Goal: Task Accomplishment & Management: Manage account settings

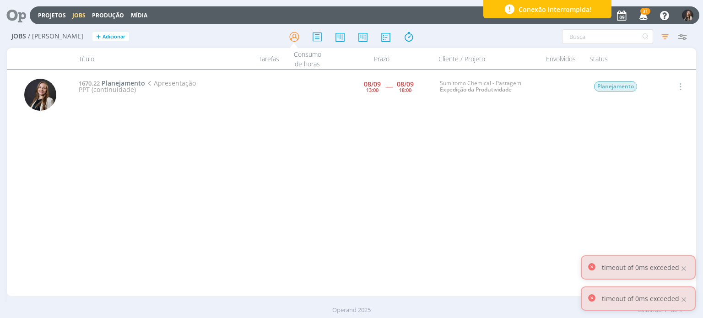
click at [22, 22] on icon at bounding box center [13, 15] width 19 height 18
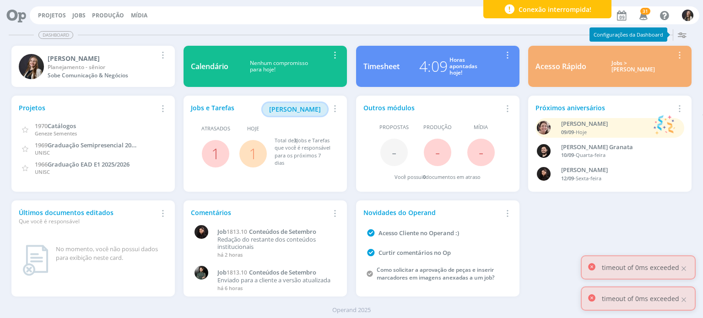
click at [299, 109] on span "[PERSON_NAME]" at bounding box center [295, 109] width 52 height 9
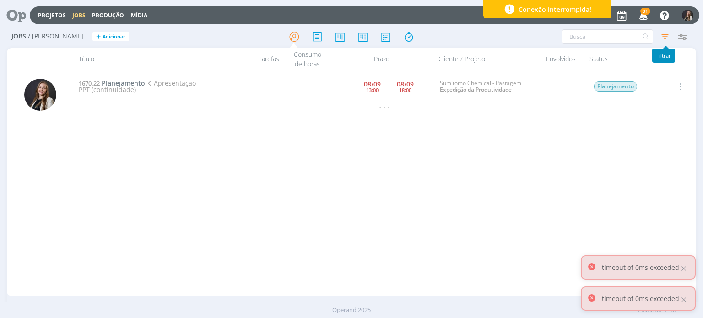
click at [670, 36] on icon "button" at bounding box center [665, 36] width 16 height 16
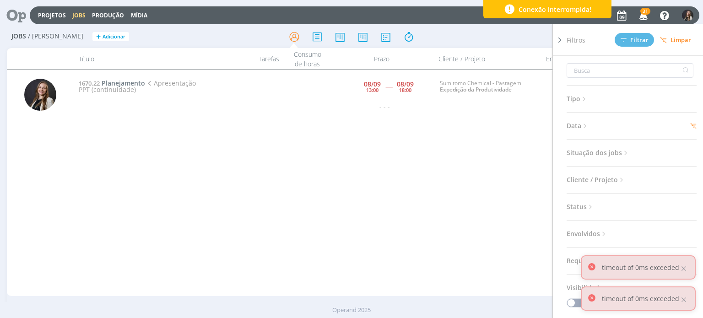
click at [679, 38] on span "Limpar" at bounding box center [675, 40] width 31 height 7
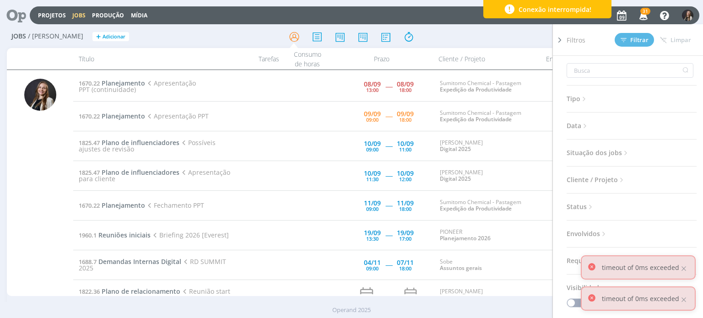
click at [50, 171] on div at bounding box center [40, 188] width 32 height 218
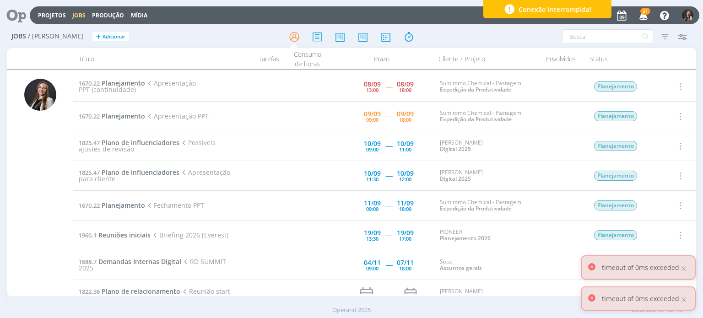
click at [121, 86] on span "Apresentação PPT (continuidade)" at bounding box center [137, 86] width 117 height 15
click at [121, 82] on span "Planejamento" at bounding box center [124, 83] width 44 height 9
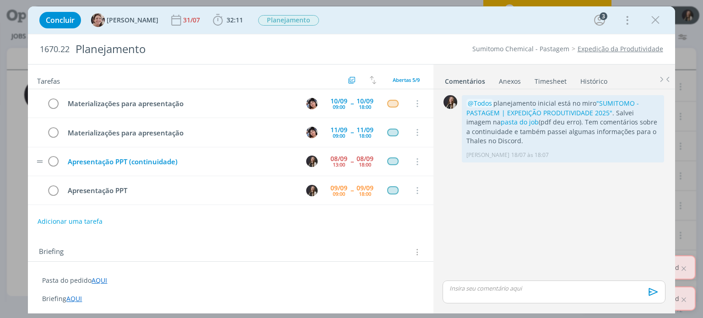
scroll to position [26, 0]
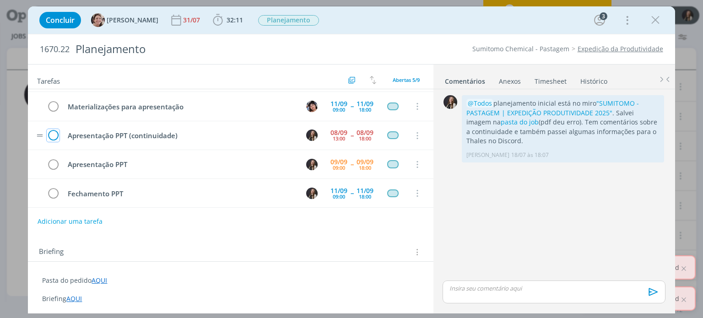
click at [52, 133] on icon "dialog" at bounding box center [53, 136] width 13 height 14
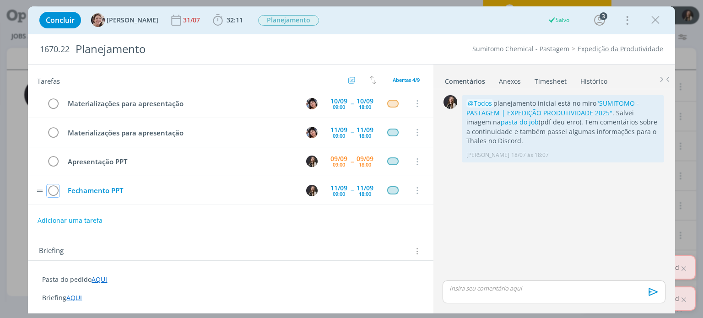
scroll to position [0, 0]
click at [55, 157] on icon "dialog" at bounding box center [53, 162] width 13 height 14
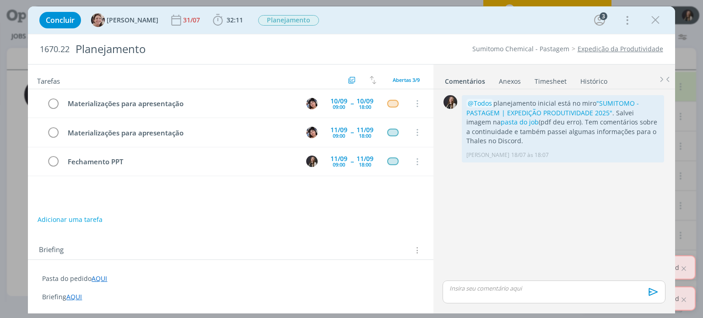
click at [539, 80] on link "Timesheet" at bounding box center [550, 79] width 33 height 13
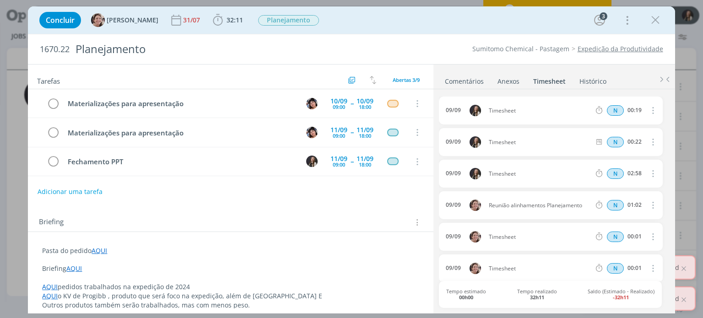
click at [652, 107] on icon "dialog" at bounding box center [653, 110] width 10 height 11
click at [637, 138] on link "Editar" at bounding box center [627, 140] width 72 height 15
click at [439, 45] on div "Sumitomo Chemical - Pastagem Expedição da Produtividade" at bounding box center [535, 48] width 263 height 9
click at [214, 23] on icon "dialog" at bounding box center [218, 20] width 14 height 14
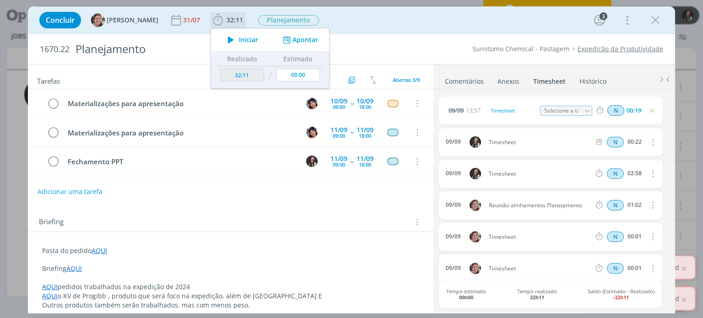
click at [299, 41] on button "Apontar" at bounding box center [300, 40] width 38 height 10
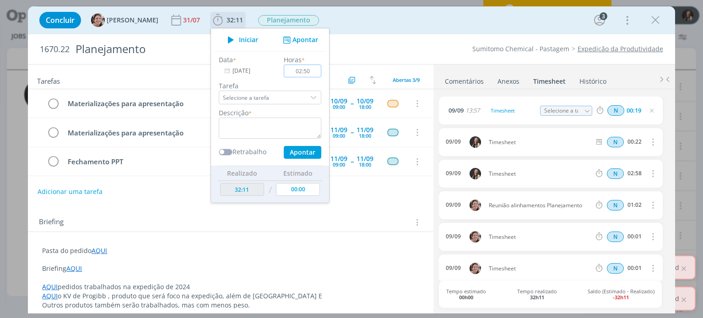
type input "02:50"
click at [282, 122] on textarea "dialog" at bounding box center [270, 128] width 103 height 21
type textarea "f"
type textarea "finalização do plano na apresentação"
click at [278, 94] on input "Selecione a tarefa" at bounding box center [270, 98] width 103 height 14
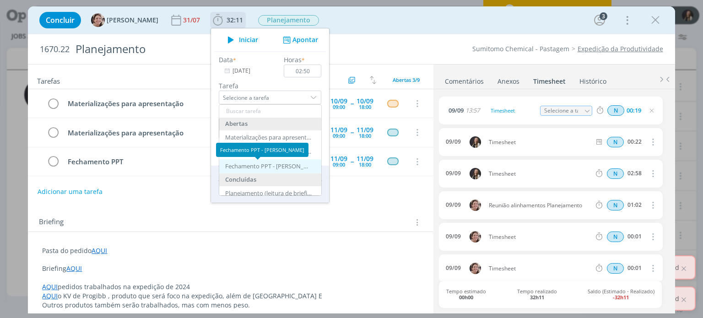
click at [272, 166] on div "Fechamento PPT - Lílian Fengler" at bounding box center [268, 166] width 87 height 7
type input "Fechamento PPT"
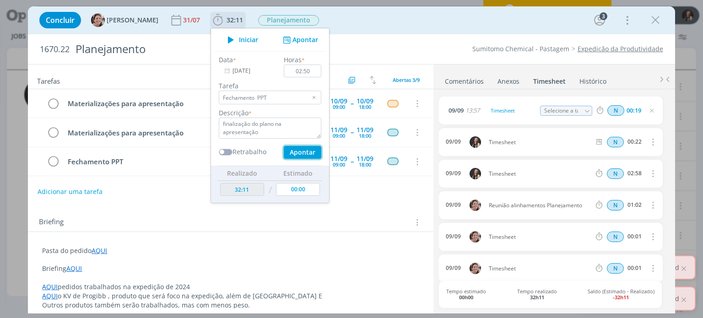
click at [294, 152] on button "Apontar" at bounding box center [303, 152] width 38 height 13
type input "35:01"
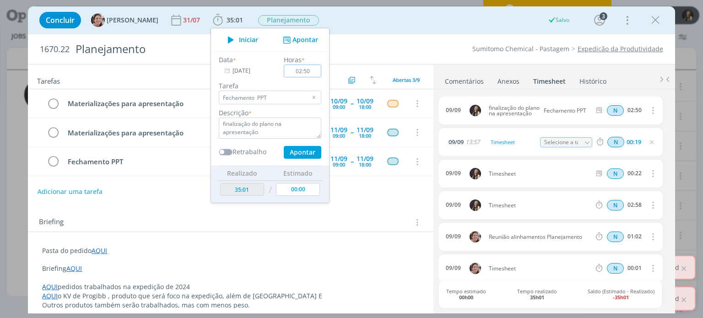
type input "00:00"
click at [462, 82] on link "Comentários" at bounding box center [465, 79] width 40 height 13
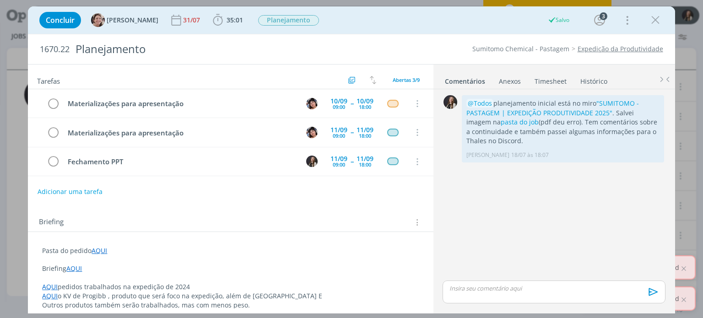
click at [489, 287] on p "dialog" at bounding box center [554, 288] width 208 height 8
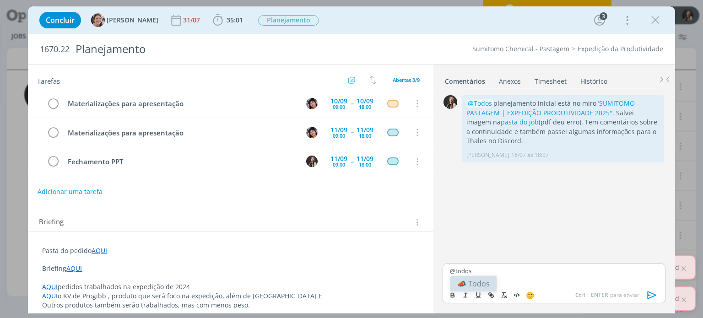
click at [489, 287] on li "📣 Todos" at bounding box center [474, 284] width 46 height 16
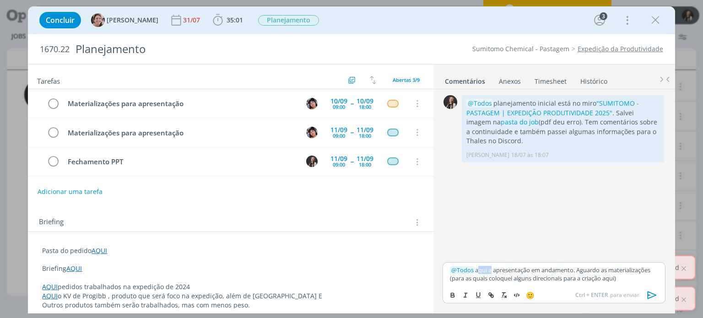
drag, startPoint x: 490, startPoint y: 269, endPoint x: 477, endPoint y: 270, distance: 12.8
click at [477, 270] on p "﻿ @ Todos ﻿ aqui a apresentação em andamento. Aguardo as materializações (para …" at bounding box center [554, 274] width 208 height 17
click at [490, 296] on icon "dialog" at bounding box center [491, 295] width 7 height 7
paste input "https://sobeae.sharepoint.com/:f:/s/SOBEAE/EhgGGcvrqJJPr1w3uvi5LPQBkuZlhh-rJDiu…"
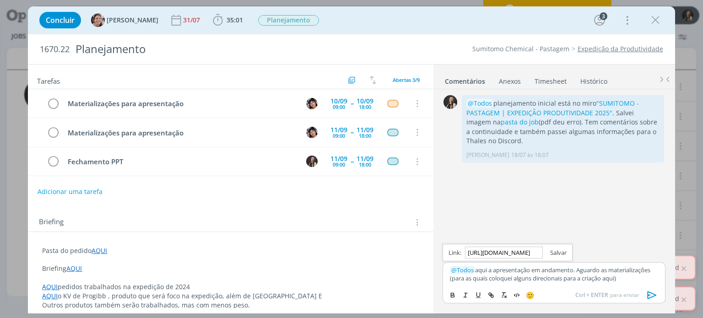
click at [566, 250] on link "dialog" at bounding box center [555, 253] width 24 height 8
click at [564, 281] on p "﻿ @ Todos ﻿ aqui a apresentação em andamento. Aguardo as materializações (para …" at bounding box center [554, 274] width 208 height 17
drag, startPoint x: 607, startPoint y: 278, endPoint x: 620, endPoint y: 277, distance: 12.9
click at [620, 277] on p "﻿ @ Todos ﻿ aqui a apresentação em andamento. Aguardo as materializações (para …" at bounding box center [554, 274] width 208 height 17
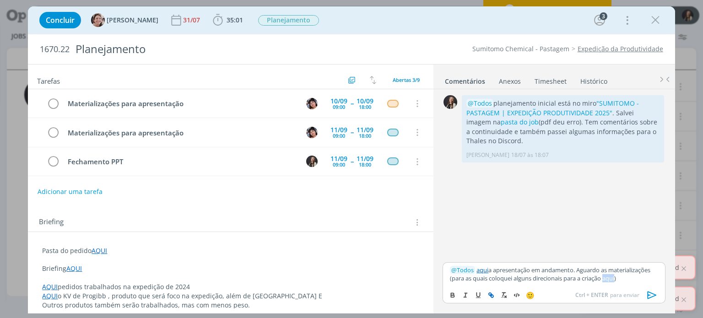
click at [492, 295] on icon "dialog" at bounding box center [492, 296] width 3 height 3
paste input "https://sobeae.sharepoint.com/:x:/s/SOBEAE/EdXmcya1GTVBuyYfwAXTlg0B3Q3UD1W4mk6C…"
type input "https://sobeae.sharepoint.com/:x:/s/SOBEAE/EdXmcya1GTVBuyYfwAXTlg0B3Q3UD1W4mk6C…"
click at [648, 260] on link "dialog" at bounding box center [648, 261] width 24 height 8
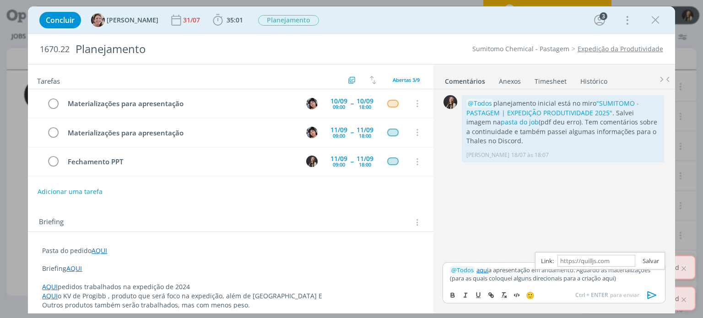
scroll to position [0, 0]
click at [639, 282] on p "﻿ @ Todos ﻿ aqui a apresentação em andamento. Aguardo as materializações (para …" at bounding box center [554, 274] width 208 height 17
click at [639, 279] on p "﻿ @ Todos ﻿ aqui a apresentação em andamento. Aguardo as materializações (para …" at bounding box center [554, 274] width 208 height 17
click at [653, 295] on icon "dialog" at bounding box center [653, 295] width 14 height 14
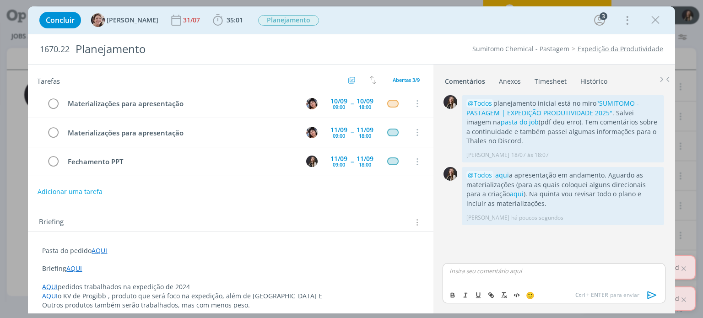
drag, startPoint x: 662, startPoint y: 17, endPoint x: 615, endPoint y: 229, distance: 217.2
click at [662, 17] on button "dialog" at bounding box center [656, 20] width 14 height 14
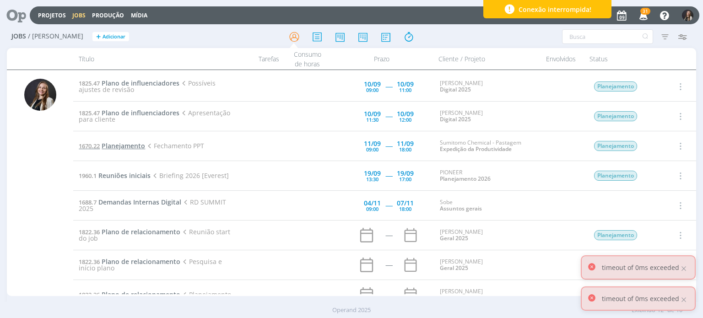
click at [129, 145] on span "Planejamento" at bounding box center [124, 146] width 44 height 9
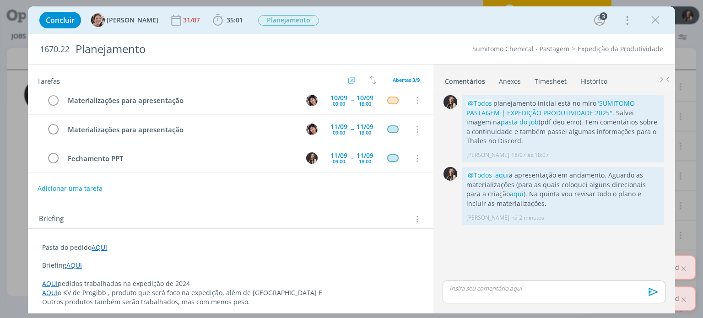
scroll to position [6, 0]
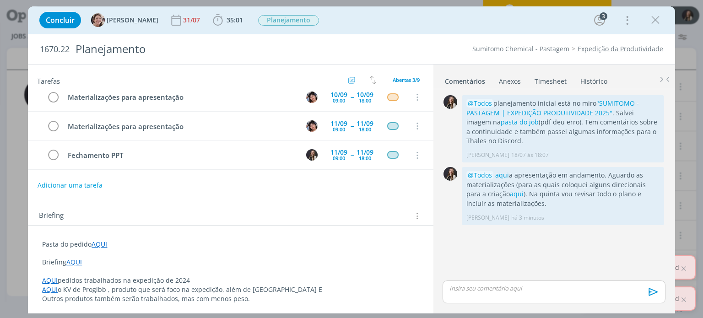
click at [659, 18] on icon "dialog" at bounding box center [656, 20] width 14 height 14
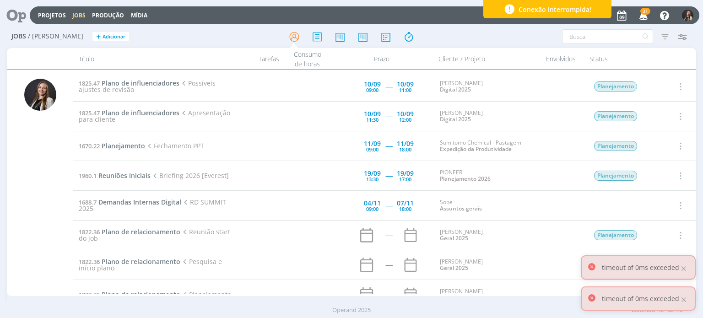
click at [137, 146] on span "Planejamento" at bounding box center [124, 146] width 44 height 9
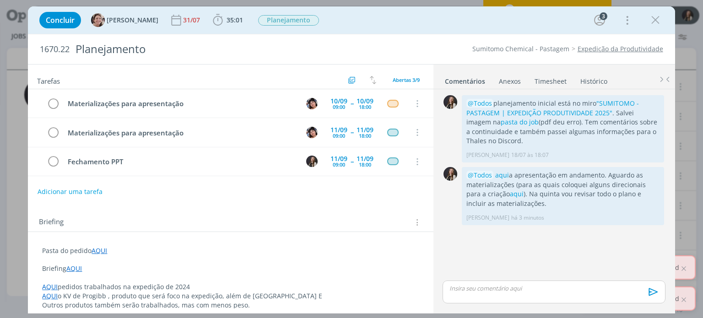
click at [541, 79] on link "Timesheet" at bounding box center [550, 79] width 33 height 13
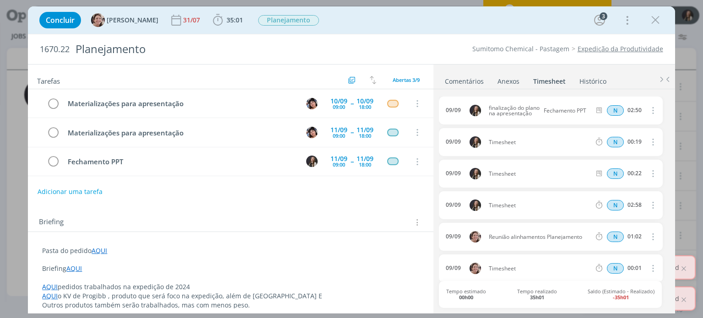
click at [650, 145] on icon "dialog" at bounding box center [653, 141] width 10 height 11
click at [605, 170] on link "Editar" at bounding box center [627, 172] width 72 height 15
drag, startPoint x: 522, startPoint y: 142, endPoint x: 384, endPoint y: 128, distance: 139.0
click at [384, 128] on div "Tarefas Usar Job de template Criar template a partir deste job Visualizar Templ…" at bounding box center [351, 189] width 647 height 250
click at [554, 141] on input "Selecione a tarefa" at bounding box center [566, 142] width 53 height 10
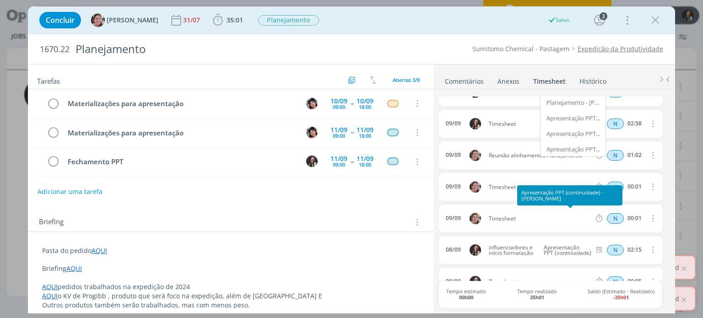
scroll to position [92, 0]
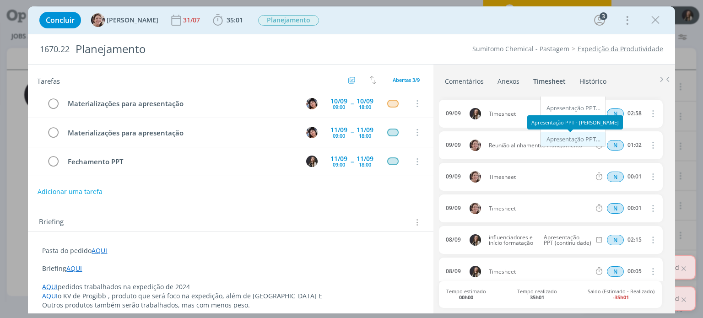
click at [568, 140] on div "Apresentação PPT - Lílian Fengler" at bounding box center [574, 139] width 55 height 7
type input "Apresentação PPT"
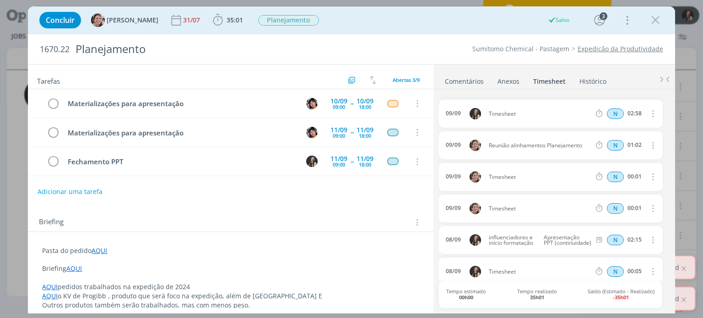
click at [650, 113] on icon "dialog" at bounding box center [653, 113] width 10 height 11
click at [544, 109] on div "09/09 Timesheet N 02:58 Excluir" at bounding box center [550, 114] width 223 height 28
click at [531, 115] on span "Timesheet" at bounding box center [539, 113] width 109 height 5
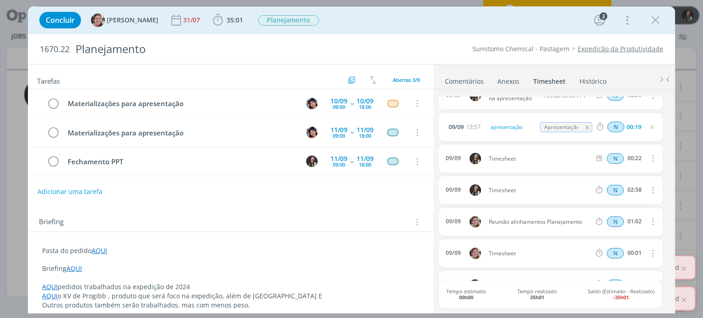
scroll to position [0, 0]
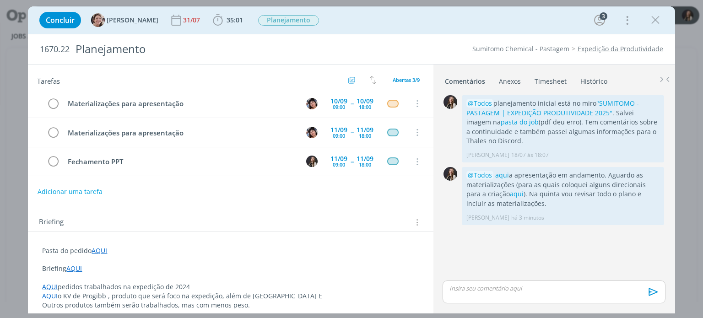
click at [540, 81] on link "Timesheet" at bounding box center [550, 79] width 33 height 13
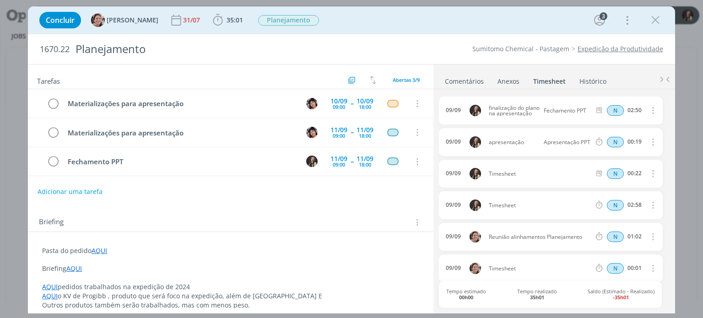
click at [648, 170] on icon "dialog" at bounding box center [653, 173] width 10 height 11
click at [617, 209] on link "Editar" at bounding box center [627, 203] width 72 height 15
drag, startPoint x: 518, startPoint y: 172, endPoint x: 429, endPoint y: 162, distance: 90.3
click at [408, 170] on div "Tarefas Usar Job de template Criar template a partir deste job Visualizar Templ…" at bounding box center [351, 189] width 647 height 250
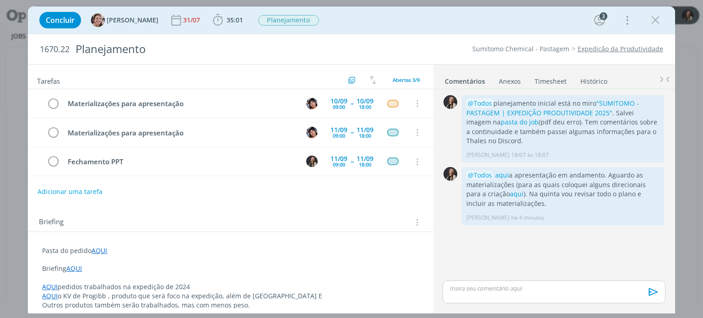
click at [555, 79] on link "Timesheet" at bounding box center [550, 79] width 33 height 13
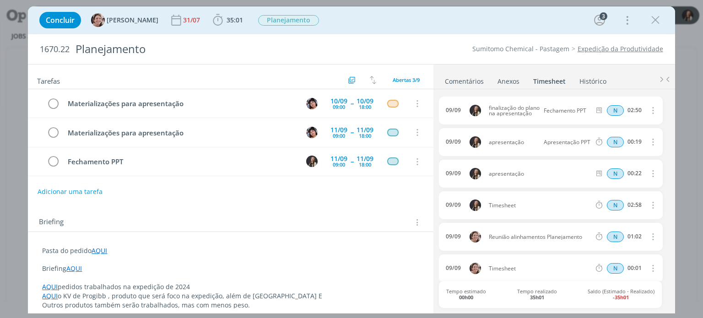
click at [648, 206] on icon "dialog" at bounding box center [653, 205] width 10 height 11
click at [623, 236] on link "Editar" at bounding box center [627, 235] width 72 height 15
drag, startPoint x: 518, startPoint y: 203, endPoint x: 390, endPoint y: 196, distance: 128.4
click at [393, 197] on div "Tarefas Usar Job de template Criar template a partir deste job Visualizar Templ…" at bounding box center [351, 189] width 647 height 250
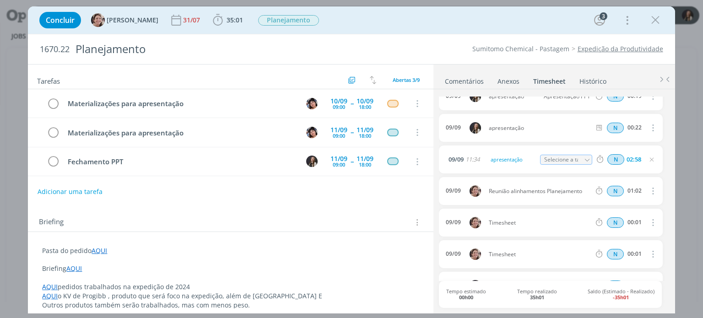
click at [648, 221] on icon "dialog" at bounding box center [653, 222] width 10 height 11
click at [563, 221] on span "Timesheet" at bounding box center [539, 222] width 109 height 5
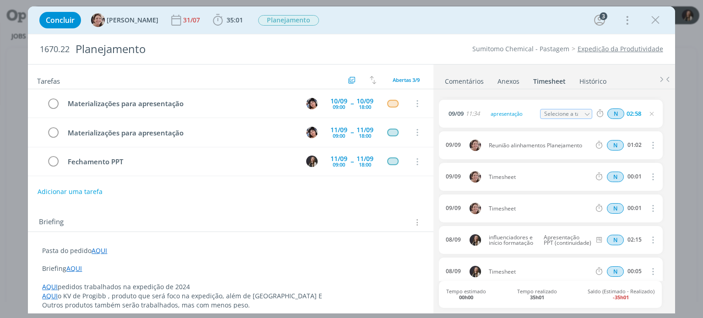
scroll to position [229, 0]
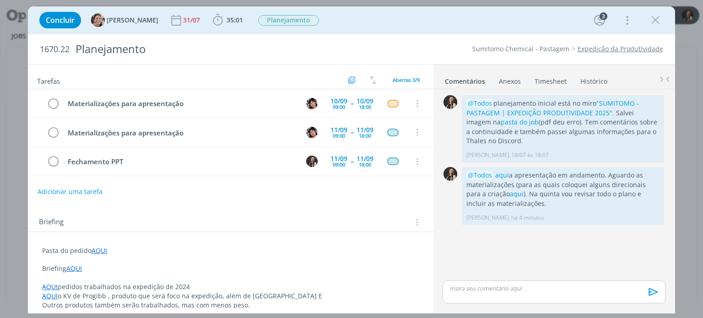
click at [538, 82] on link "Timesheet" at bounding box center [550, 79] width 33 height 13
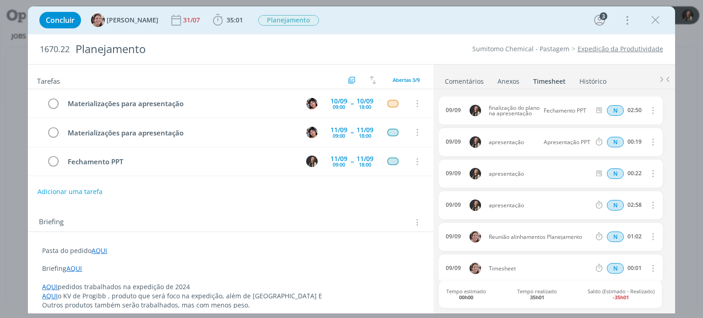
click at [648, 170] on icon "dialog" at bounding box center [653, 173] width 10 height 11
click at [622, 201] on link "Editar" at bounding box center [627, 203] width 72 height 15
click at [441, 172] on body "Projetos Jobs Produção Mídia 31 Notificações Central de Ajuda Área de Membros I…" at bounding box center [351, 159] width 703 height 318
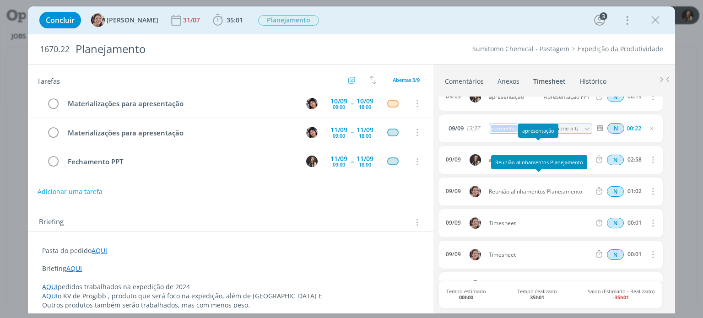
scroll to position [92, 0]
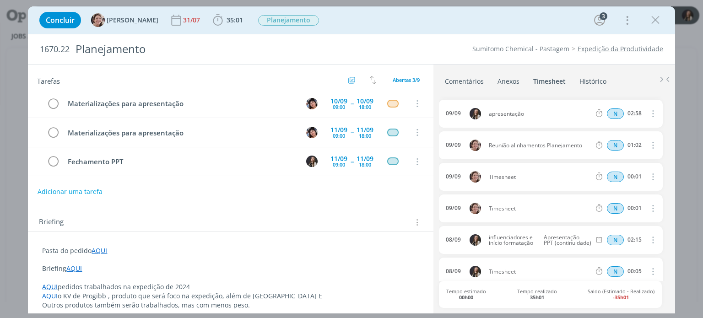
click at [648, 177] on icon "dialog" at bounding box center [653, 176] width 10 height 11
click at [519, 171] on div "09/09 Timesheet N 00:01 Excluir" at bounding box center [550, 177] width 223 height 28
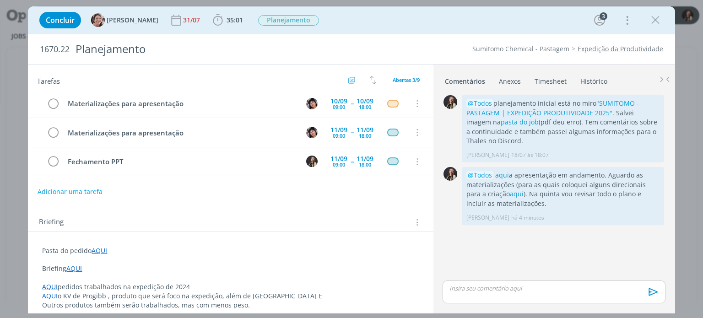
click at [551, 79] on link "Timesheet" at bounding box center [550, 79] width 33 height 13
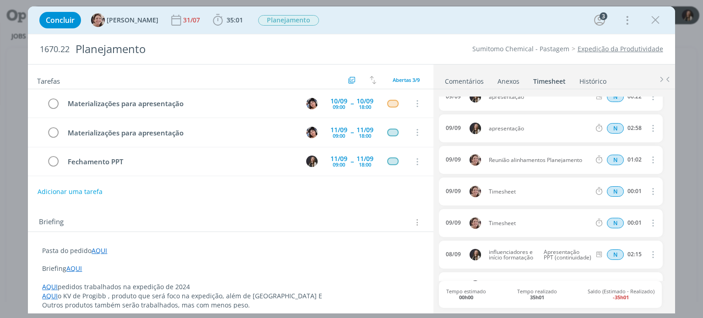
scroll to position [92, 0]
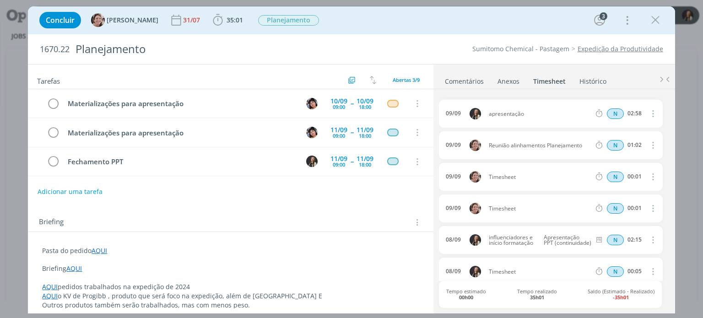
click at [648, 174] on icon "dialog" at bounding box center [653, 176] width 10 height 11
click at [553, 179] on span "Timesheet" at bounding box center [539, 176] width 109 height 5
click at [650, 175] on icon "dialog" at bounding box center [653, 176] width 10 height 11
click at [550, 179] on div "09/09 Timesheet N 00:01 Excluir" at bounding box center [550, 177] width 223 height 28
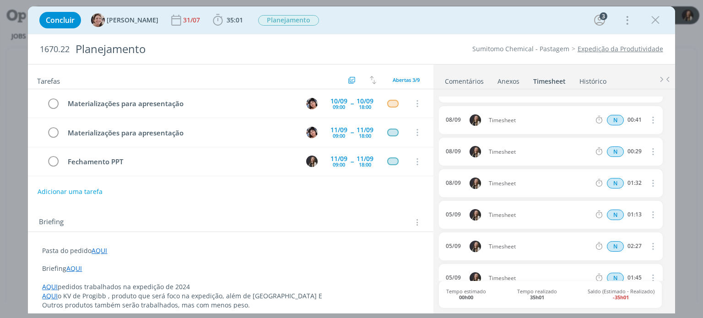
scroll to position [183, 0]
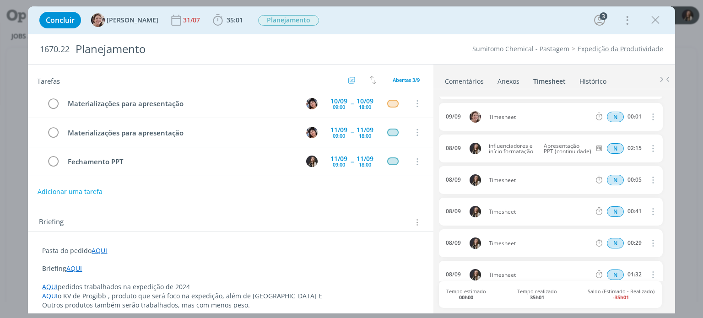
click at [650, 180] on icon "dialog" at bounding box center [653, 179] width 10 height 11
click at [619, 209] on link "Editar" at bounding box center [627, 210] width 72 height 15
click at [443, 177] on body "Projetos Jobs Produção [GEOGRAPHIC_DATA] 31 Notificações Central de Ajuda Área …" at bounding box center [351, 159] width 703 height 318
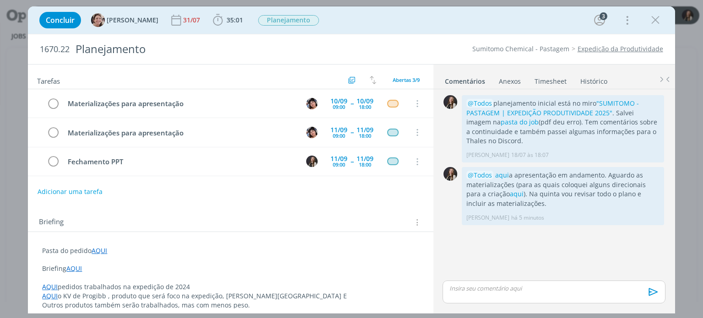
click at [541, 83] on link "Timesheet" at bounding box center [550, 79] width 33 height 13
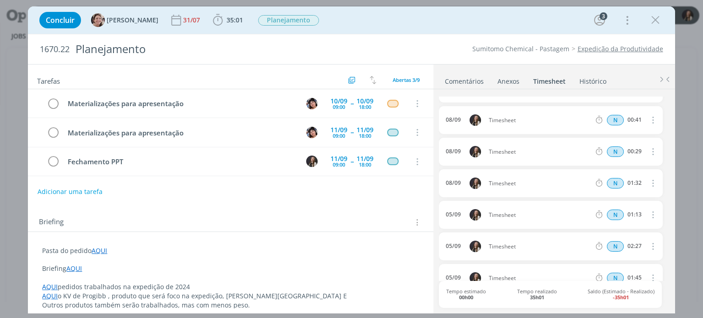
scroll to position [183, 0]
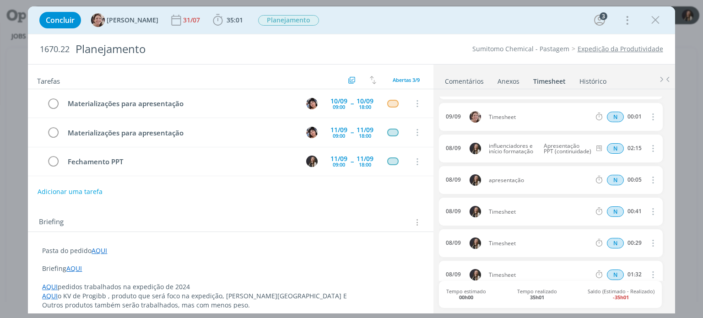
click at [649, 210] on icon "dialog" at bounding box center [653, 211] width 10 height 11
click at [622, 239] on link "Editar" at bounding box center [627, 241] width 72 height 15
drag, startPoint x: 535, startPoint y: 211, endPoint x: 487, endPoint y: 211, distance: 47.6
click at [487, 211] on span "Timesheet" at bounding box center [511, 212] width 53 height 10
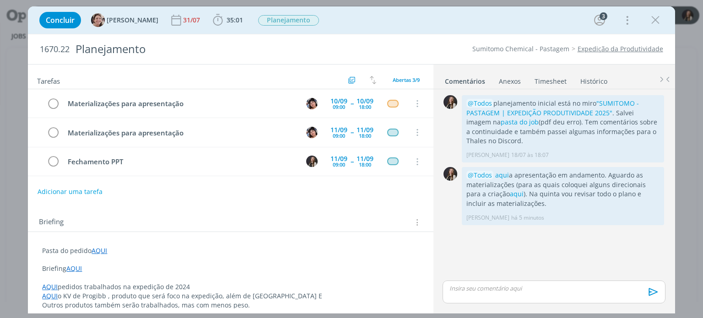
click at [561, 80] on link "Timesheet" at bounding box center [550, 79] width 33 height 13
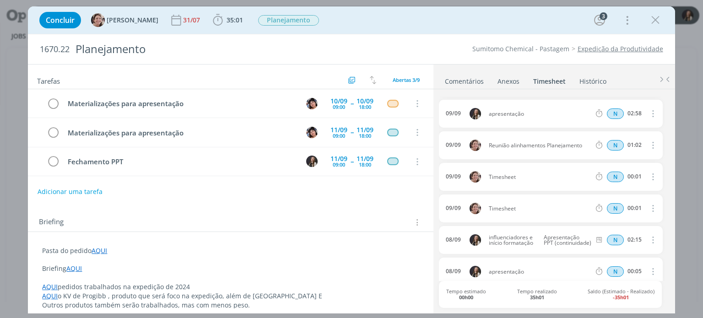
scroll to position [229, 0]
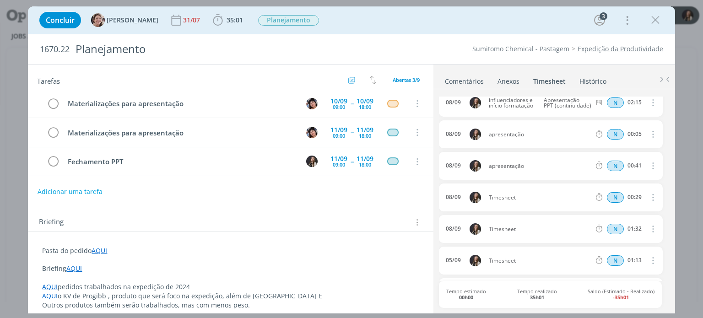
click at [649, 198] on icon "dialog" at bounding box center [653, 197] width 10 height 11
click at [611, 225] on link "Editar" at bounding box center [627, 227] width 72 height 15
drag, startPoint x: 529, startPoint y: 197, endPoint x: 454, endPoint y: 197, distance: 75.6
click at [454, 197] on div "08/09 12:02 Timesheet Selecione a tarefa N 00:29" at bounding box center [550, 198] width 223 height 28
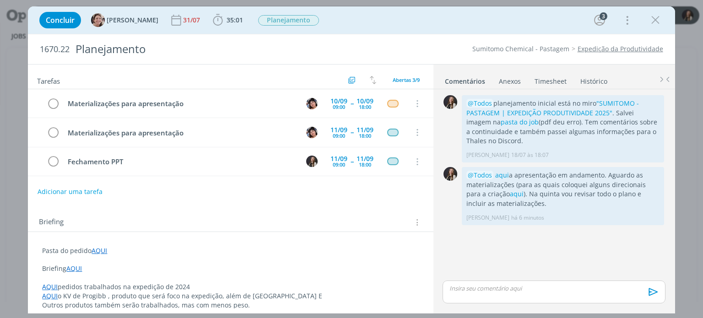
click at [549, 84] on link "Timesheet" at bounding box center [550, 79] width 33 height 13
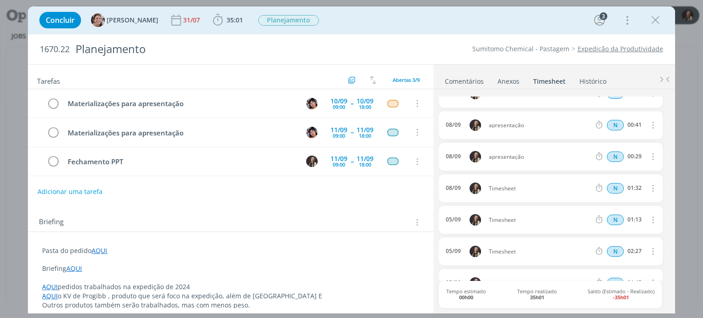
scroll to position [275, 0]
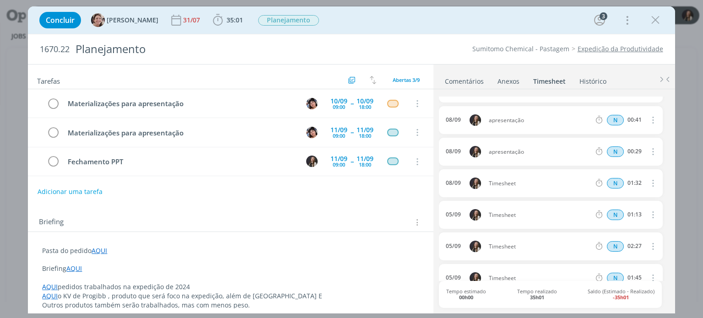
click at [648, 183] on icon "dialog" at bounding box center [653, 183] width 10 height 11
click at [621, 214] on link "Editar" at bounding box center [627, 213] width 72 height 15
drag, startPoint x: 533, startPoint y: 183, endPoint x: 386, endPoint y: 174, distance: 146.8
click at [386, 174] on div "Tarefas Usar Job de template Criar template a partir deste job Visualizar Templ…" at bounding box center [351, 189] width 647 height 250
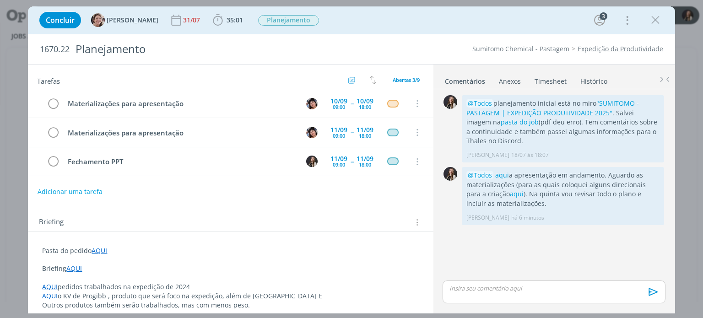
click at [545, 80] on link "Timesheet" at bounding box center [550, 79] width 33 height 13
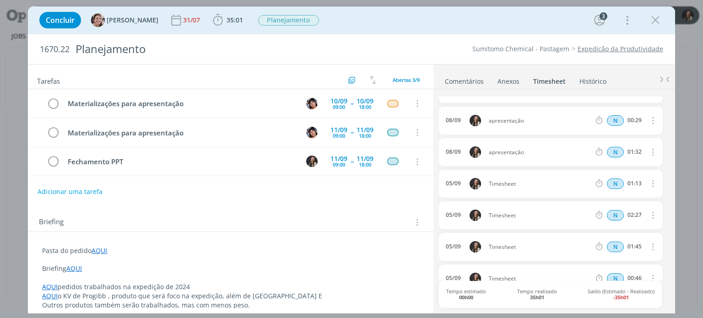
scroll to position [321, 0]
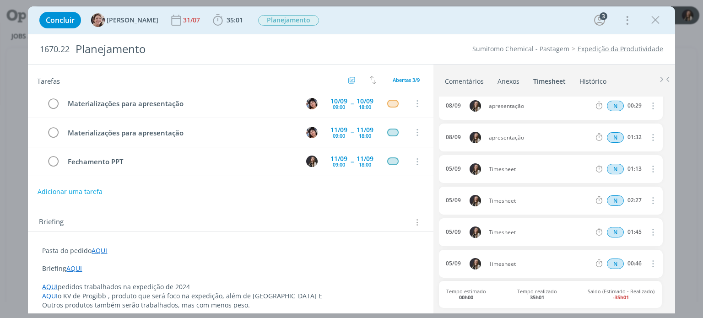
click at [650, 169] on icon "dialog" at bounding box center [653, 168] width 10 height 11
click at [612, 199] on link "Editar" at bounding box center [627, 199] width 72 height 15
click at [440, 167] on body "Projetos Jobs Produção [GEOGRAPHIC_DATA] 31 Notificações Central de Ajuda Área …" at bounding box center [351, 159] width 703 height 318
click at [648, 201] on icon "dialog" at bounding box center [653, 200] width 10 height 11
click at [564, 191] on div "05/09 Timesheet N 02:27 Excluir" at bounding box center [550, 201] width 223 height 28
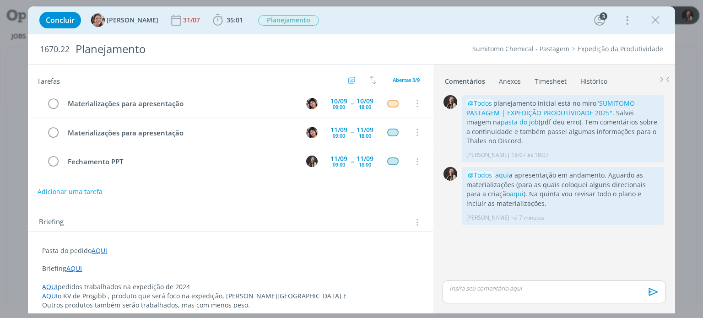
drag, startPoint x: 556, startPoint y: 81, endPoint x: 564, endPoint y: 93, distance: 15.2
click at [556, 81] on link "Timesheet" at bounding box center [550, 79] width 33 height 13
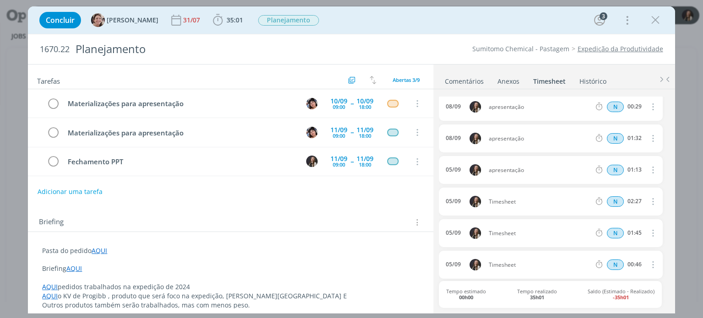
scroll to position [321, 0]
click at [648, 198] on icon "dialog" at bounding box center [653, 200] width 10 height 11
click at [612, 229] on link "Editar" at bounding box center [627, 230] width 72 height 15
drag, startPoint x: 527, startPoint y: 201, endPoint x: 390, endPoint y: 205, distance: 136.5
click at [401, 205] on div "Tarefas Usar Job de template Criar template a partir deste job Visualizar Templ…" at bounding box center [351, 189] width 647 height 250
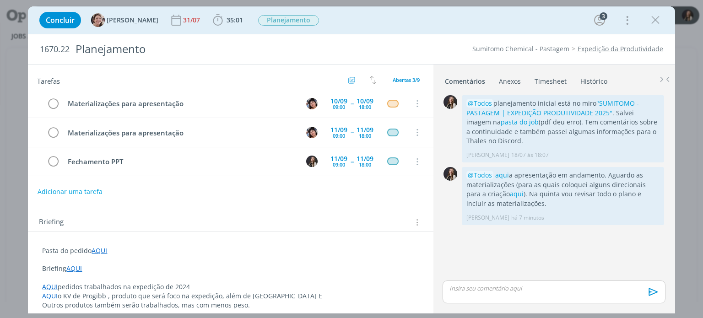
click at [542, 79] on link "Timesheet" at bounding box center [550, 79] width 33 height 13
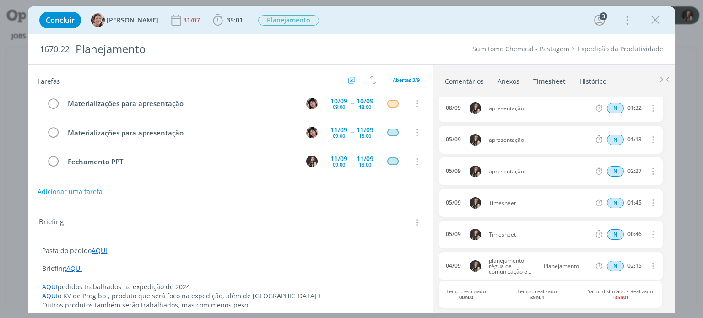
scroll to position [366, 0]
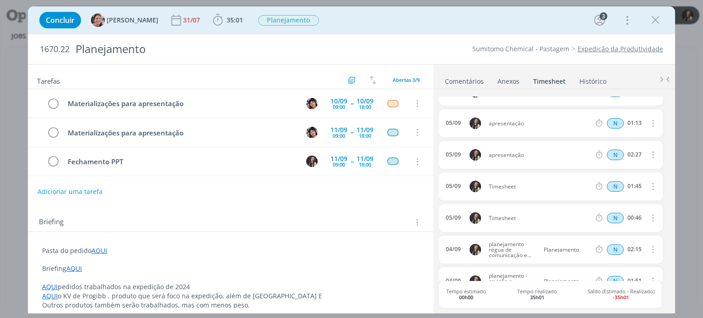
click at [648, 185] on icon "dialog" at bounding box center [653, 186] width 10 height 11
click at [625, 215] on link "Editar" at bounding box center [627, 216] width 72 height 15
drag, startPoint x: 527, startPoint y: 187, endPoint x: 471, endPoint y: 187, distance: 55.9
click at [471, 187] on div "05/09 12:05 Timesheet Selecione a tarefa N 01:45" at bounding box center [550, 187] width 223 height 28
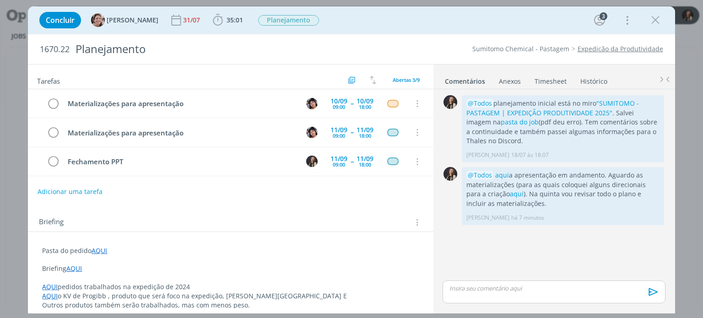
click at [548, 78] on link "Timesheet" at bounding box center [550, 79] width 33 height 13
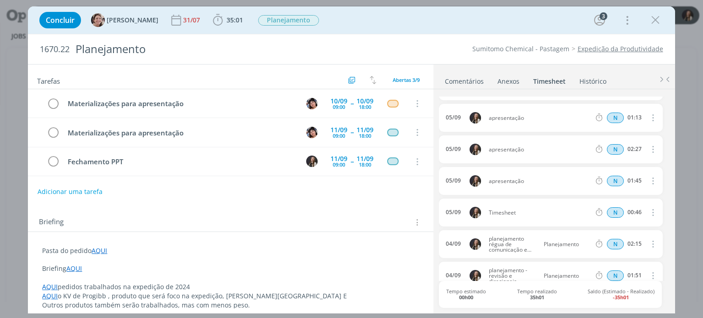
scroll to position [446, 0]
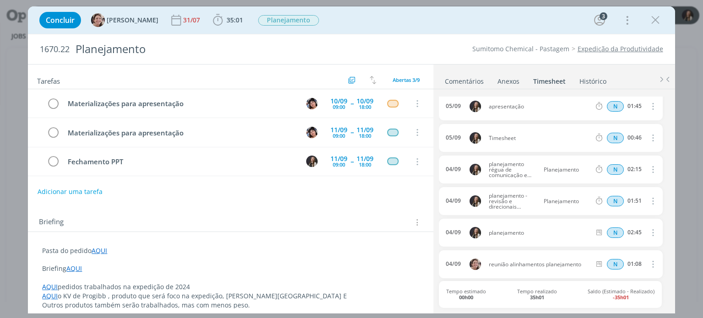
click at [650, 137] on icon "dialog" at bounding box center [653, 137] width 10 height 11
click at [626, 164] on link "Editar" at bounding box center [627, 168] width 72 height 15
drag, startPoint x: 528, startPoint y: 137, endPoint x: 400, endPoint y: 136, distance: 127.3
click at [400, 136] on div "Tarefas Usar Job de template Criar template a partir deste job Visualizar Templ…" at bounding box center [351, 189] width 647 height 250
click at [654, 20] on icon "dialog" at bounding box center [656, 20] width 14 height 14
